Goal: Information Seeking & Learning: Learn about a topic

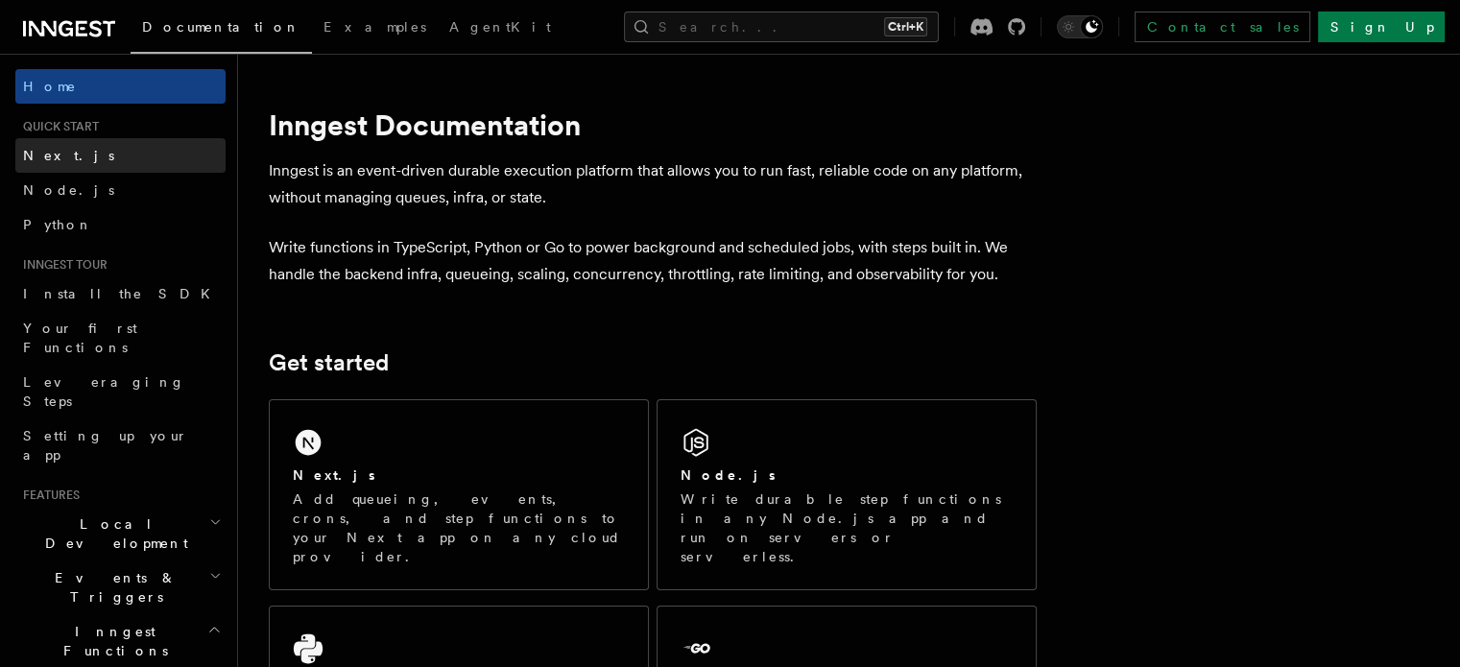
click at [46, 161] on span "Next.js" at bounding box center [68, 155] width 91 height 15
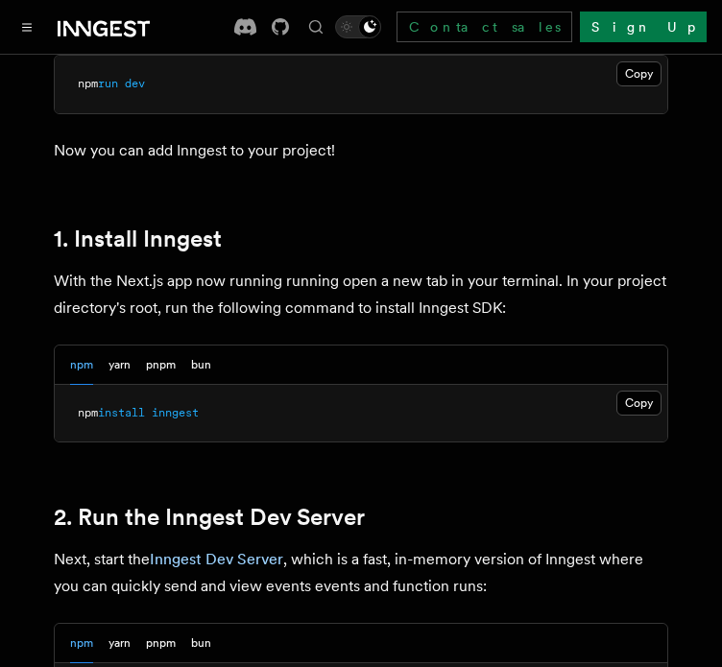
scroll to position [960, 0]
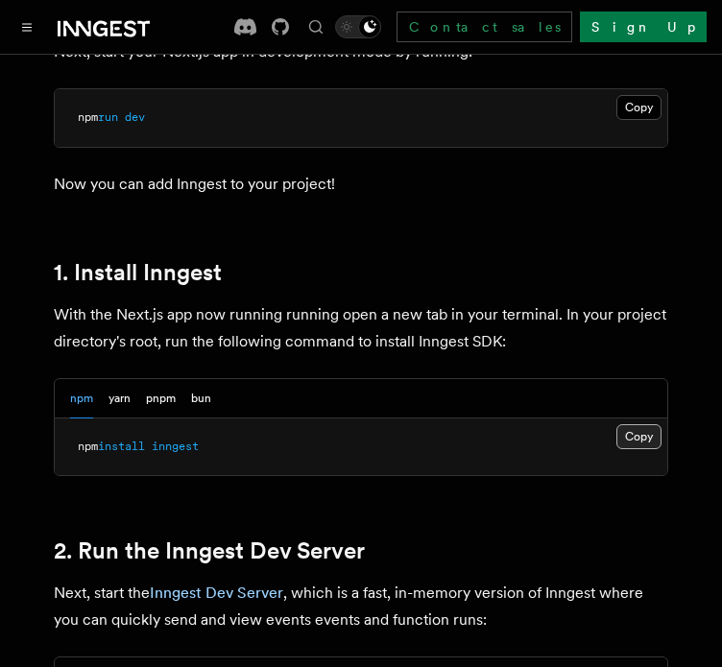
click at [647, 424] on button "Copy Copied" at bounding box center [638, 436] width 45 height 25
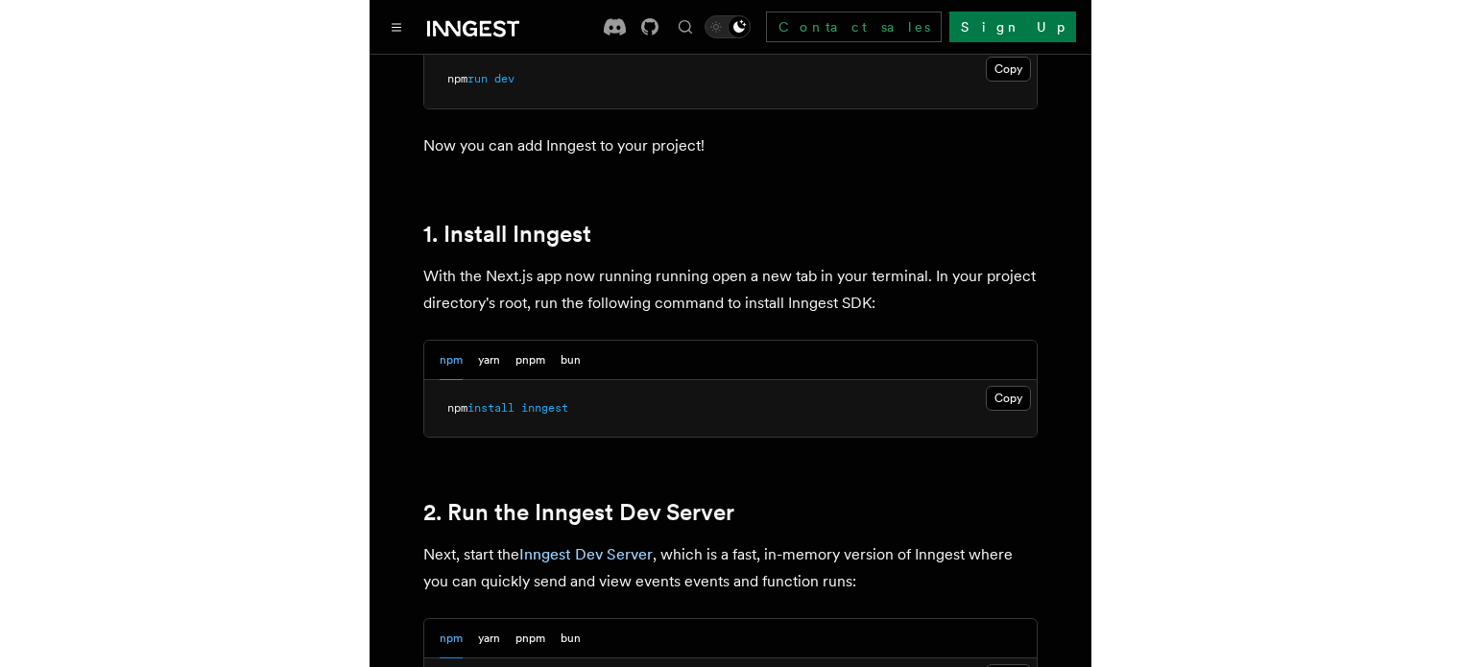
scroll to position [1248, 0]
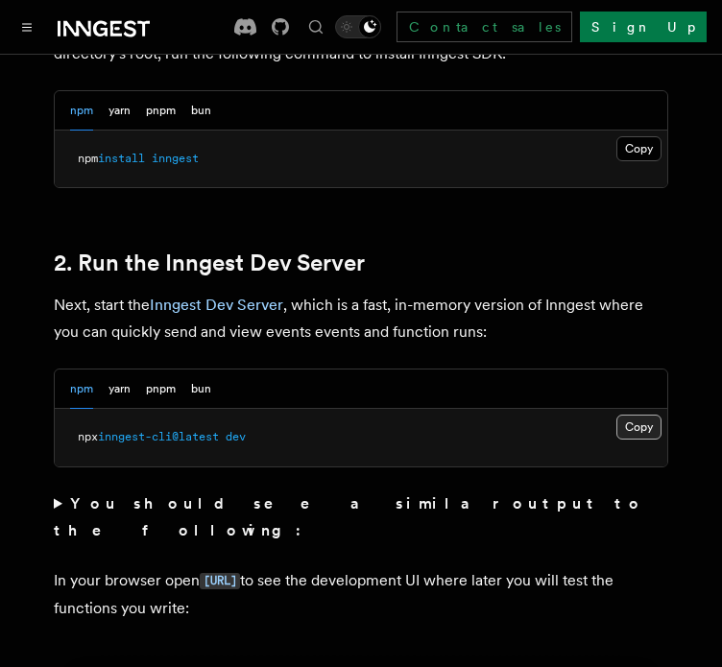
click at [627, 415] on button "Copy Copied" at bounding box center [638, 427] width 45 height 25
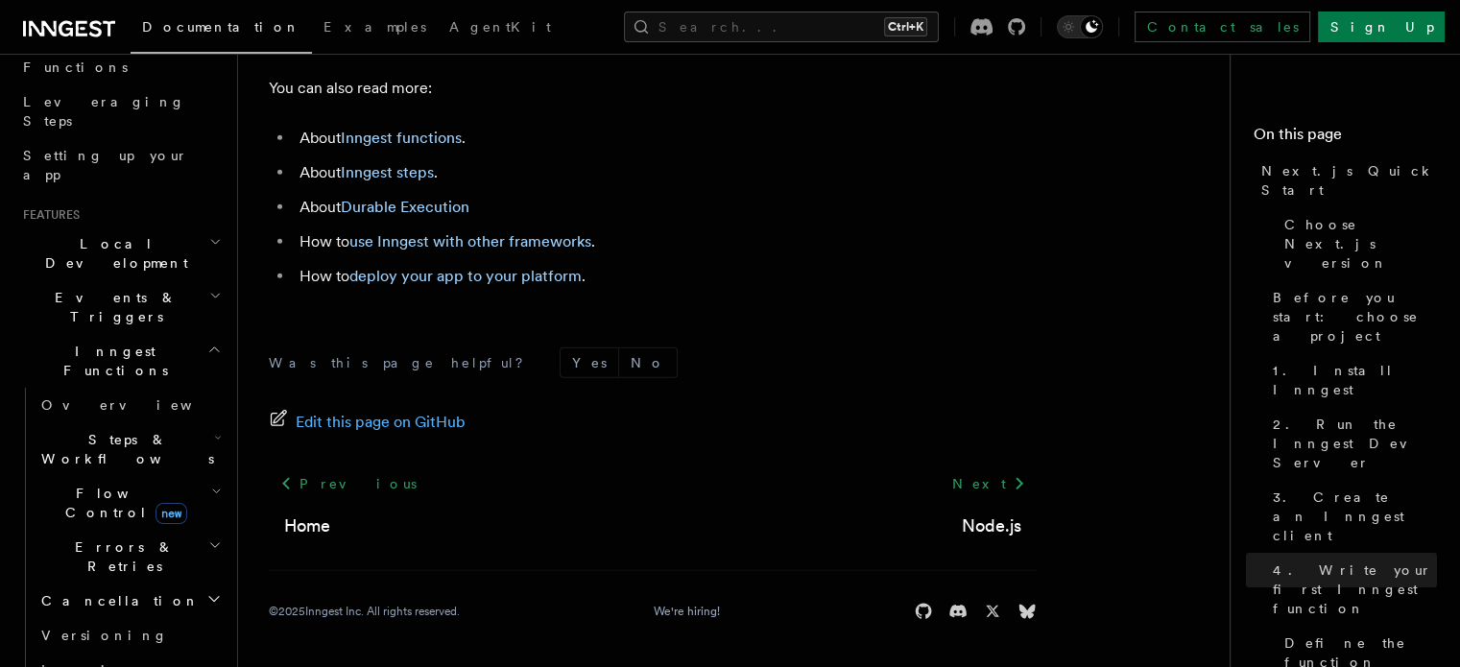
scroll to position [288, 0]
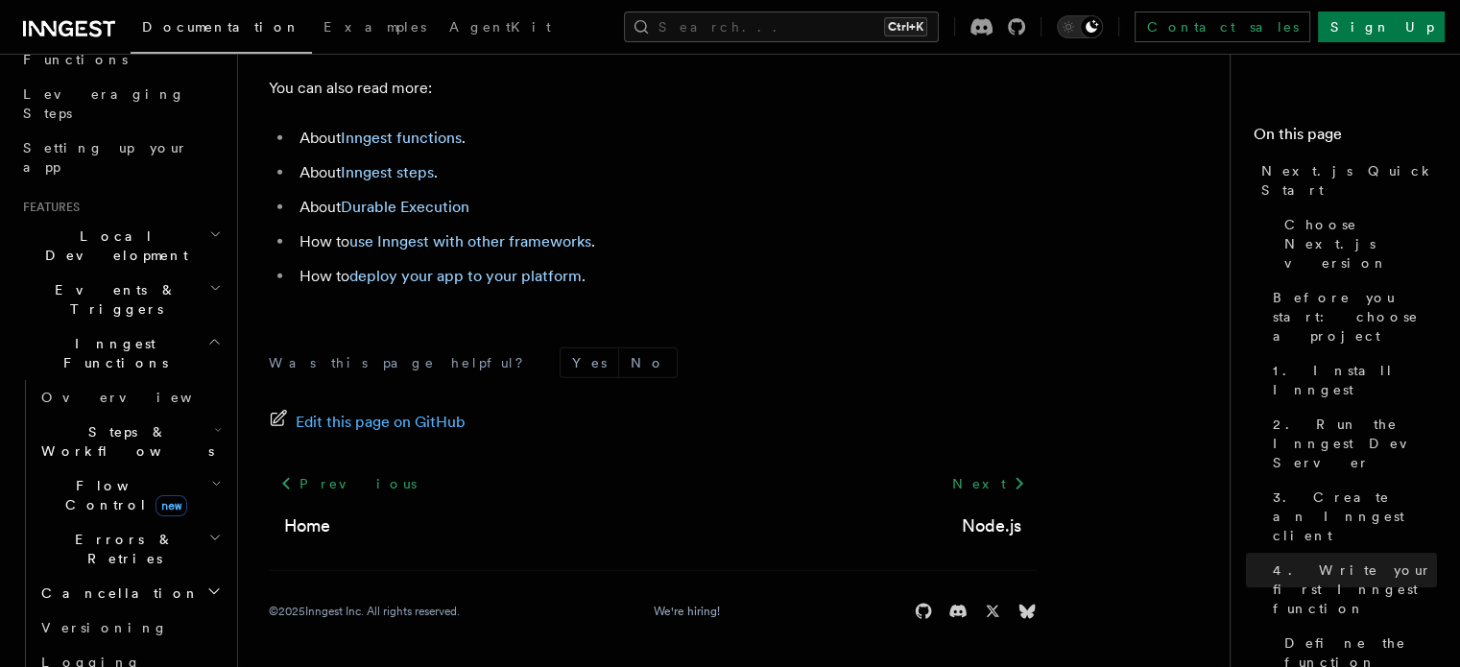
click at [173, 273] on h2 "Events & Triggers" at bounding box center [120, 300] width 210 height 54
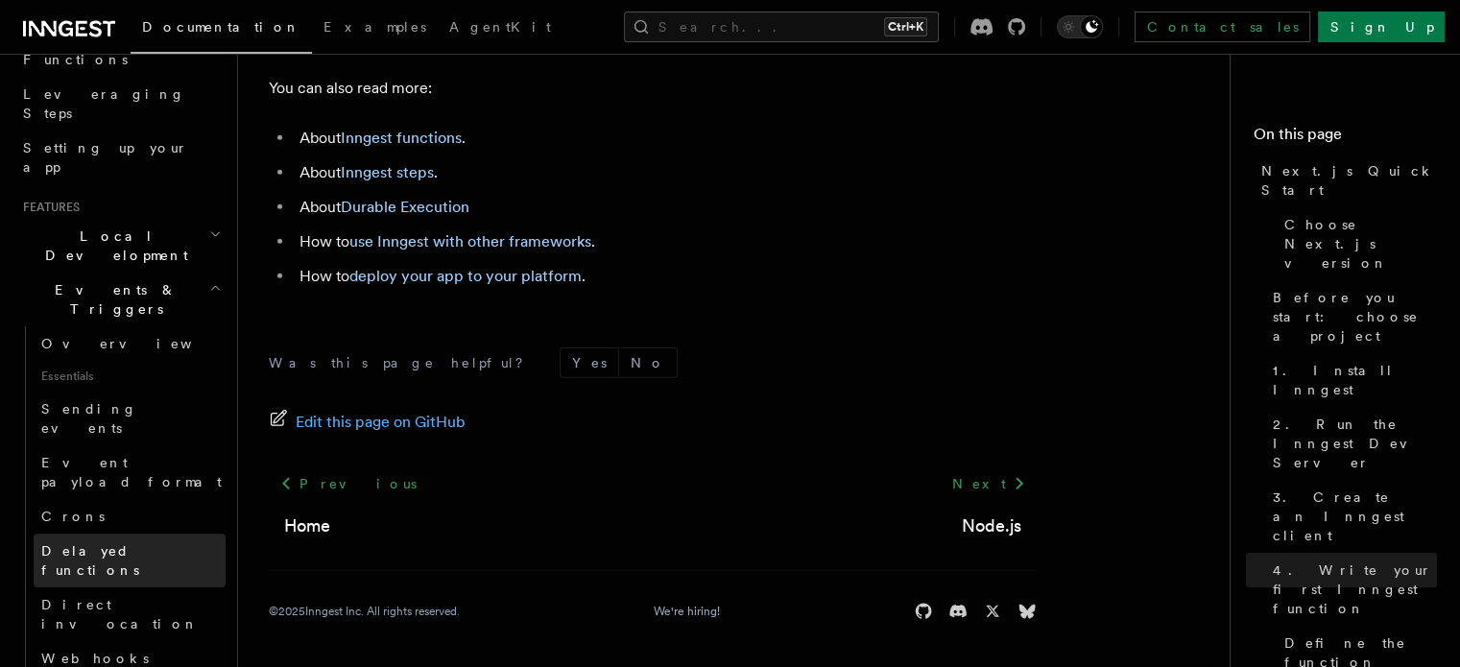
click at [76, 543] on span "Delayed functions" at bounding box center [90, 560] width 98 height 35
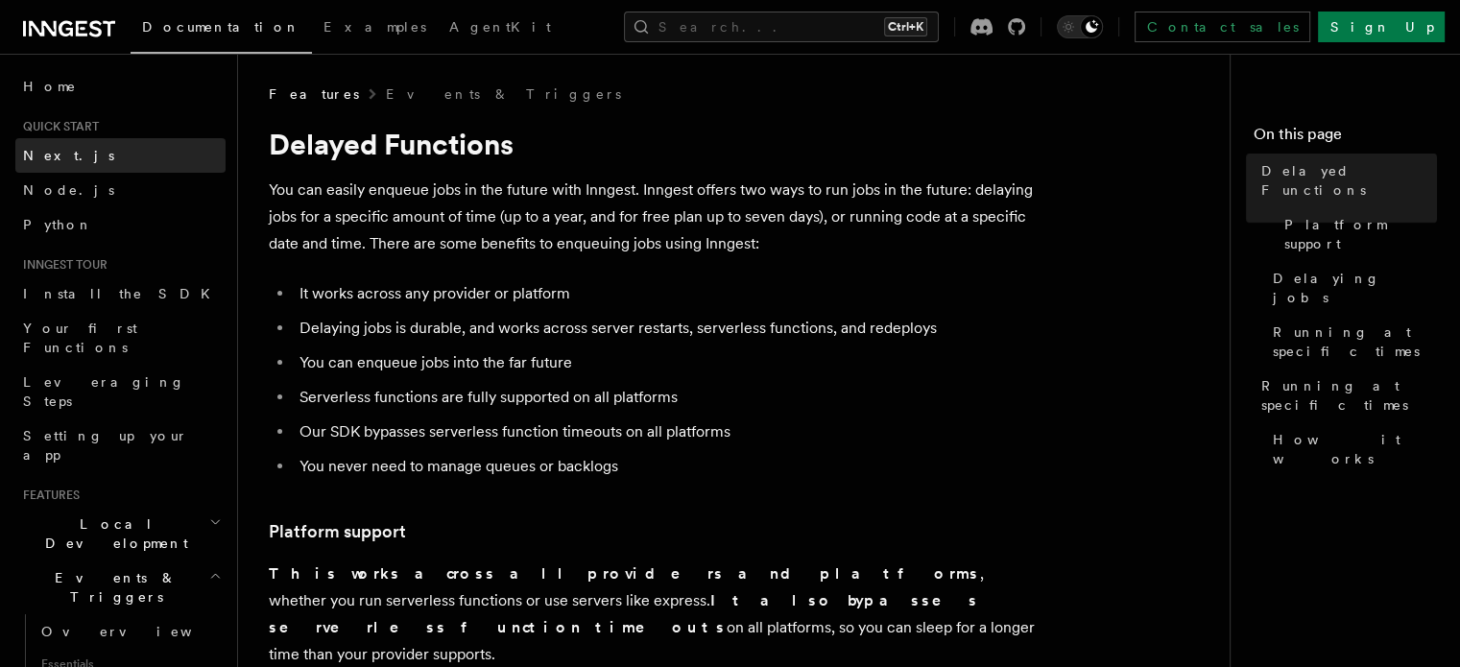
click at [54, 156] on span "Next.js" at bounding box center [68, 155] width 91 height 15
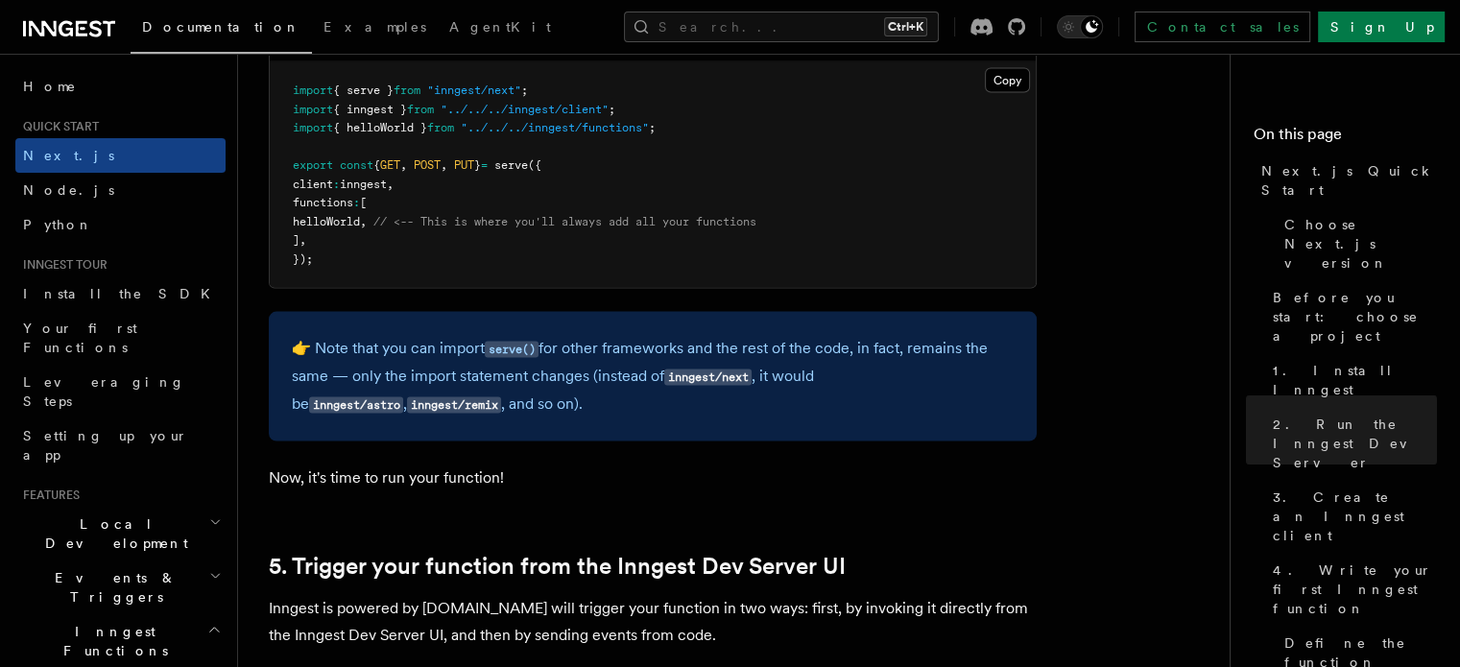
scroll to position [4224, 0]
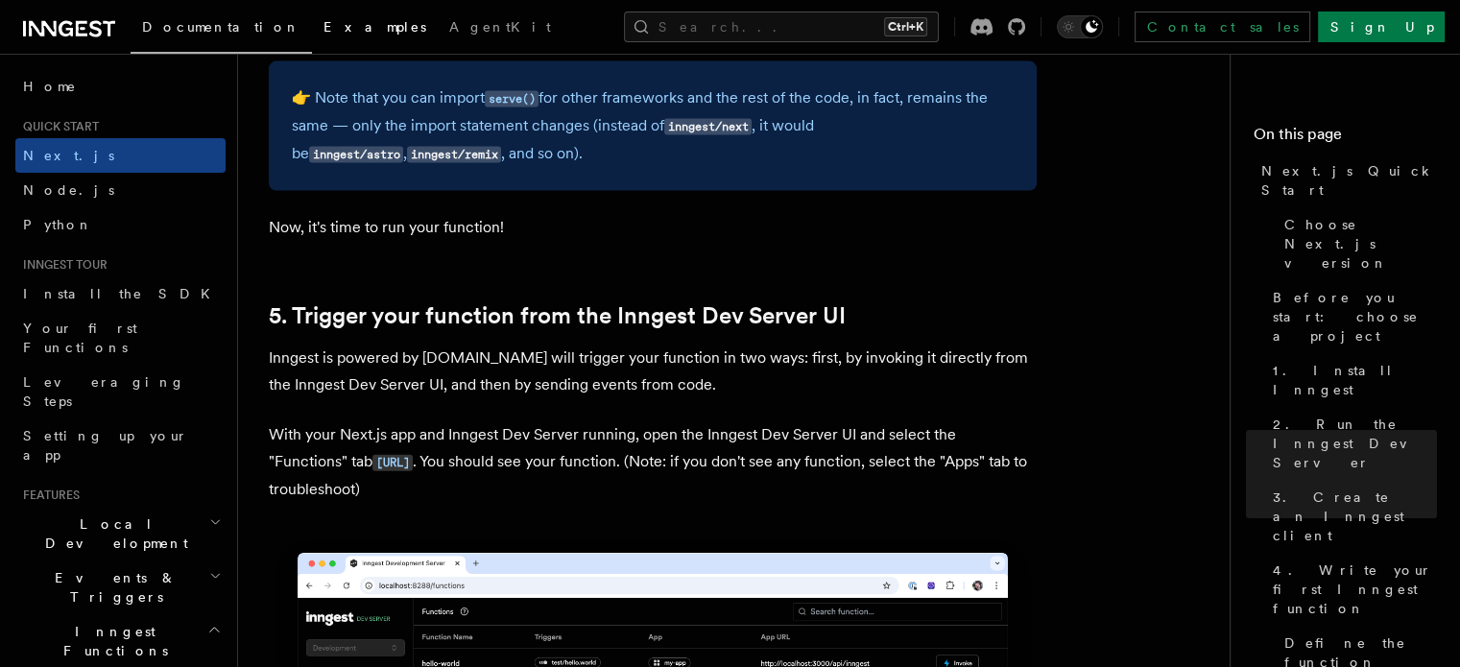
click at [312, 45] on link "Examples" at bounding box center [375, 29] width 126 height 46
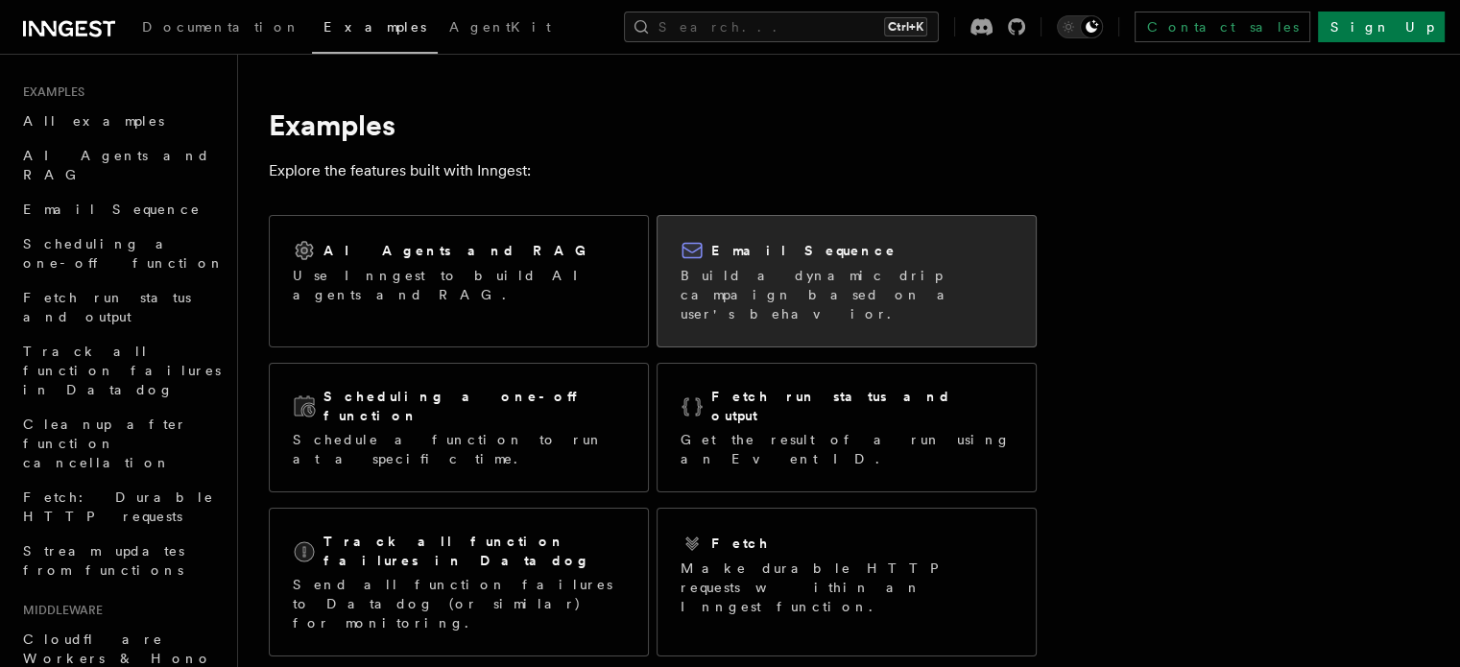
click at [762, 249] on h2 "Email Sequence" at bounding box center [803, 250] width 185 height 19
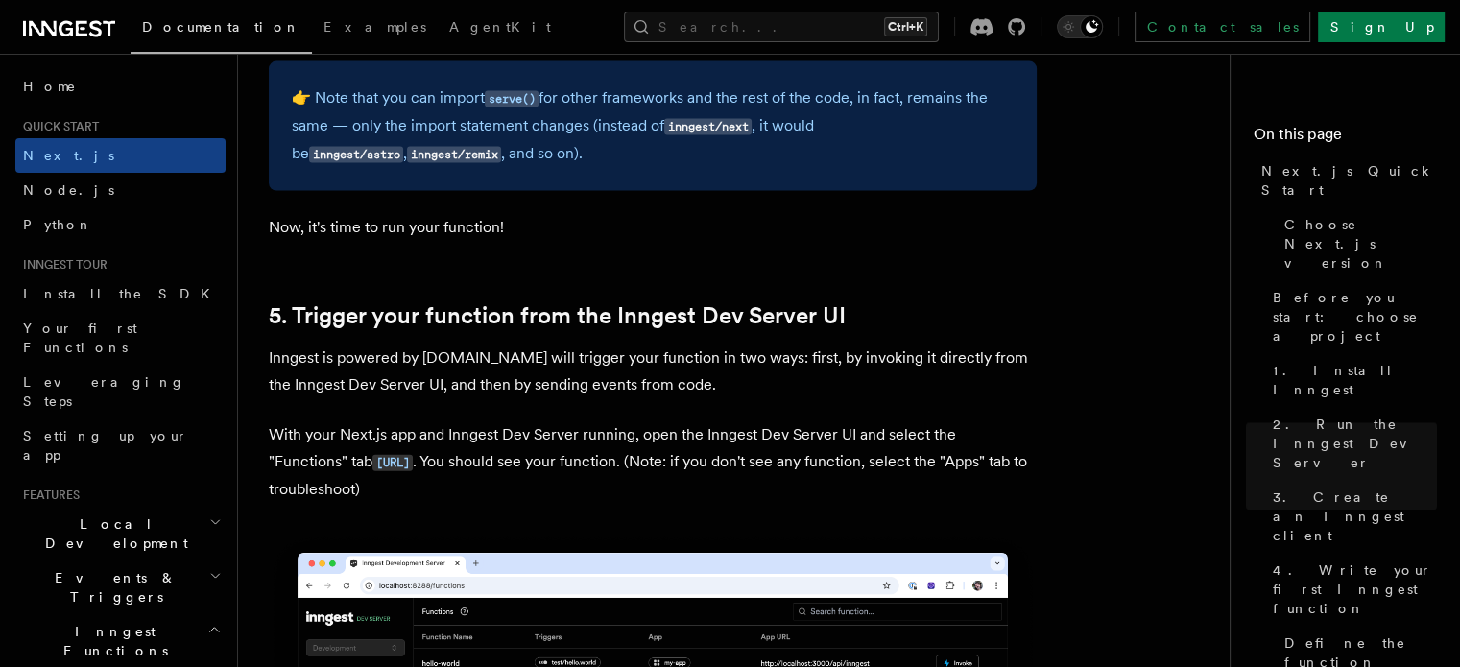
scroll to position [4186, 0]
